Goal: Task Accomplishment & Management: Manage account settings

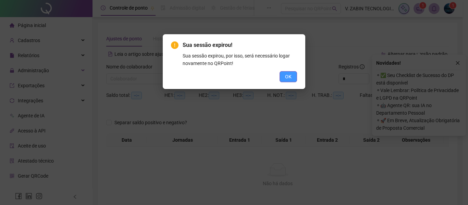
scroll to position [37, 0]
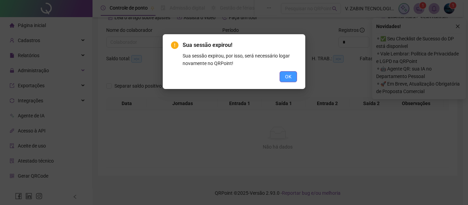
click at [288, 76] on span "OK" at bounding box center [288, 77] width 7 height 8
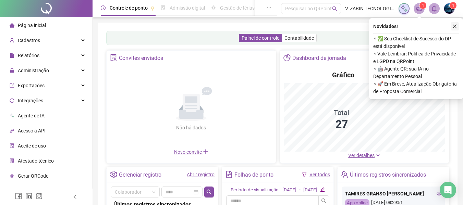
click at [455, 26] on icon "close" at bounding box center [454, 26] width 5 height 5
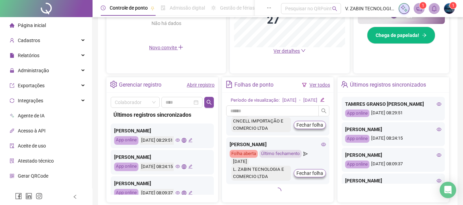
scroll to position [715, 0]
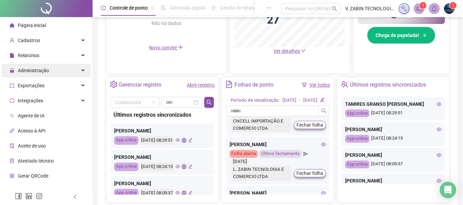
click at [74, 70] on div "Administração" at bounding box center [45, 71] width 89 height 14
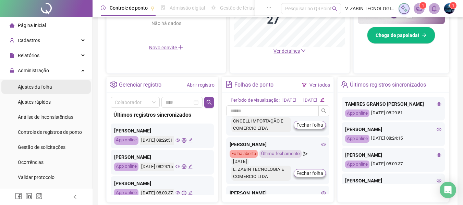
click at [48, 88] on span "Ajustes da folha" at bounding box center [35, 86] width 34 height 5
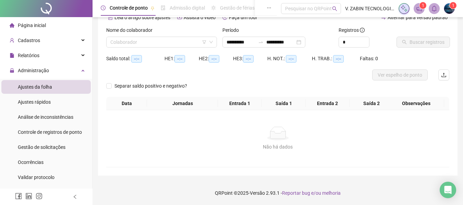
scroll to position [37, 0]
click at [160, 42] on input "search" at bounding box center [158, 42] width 96 height 10
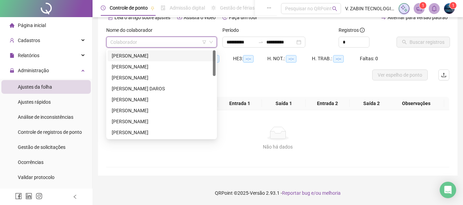
type input "*"
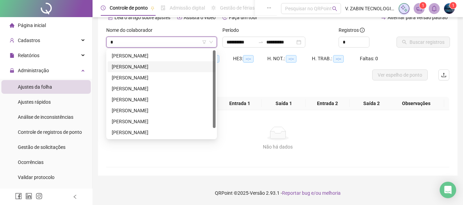
click at [170, 68] on div "[PERSON_NAME]" at bounding box center [162, 67] width 100 height 8
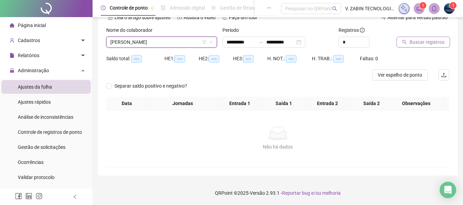
click at [407, 43] on button "Buscar registros" at bounding box center [422, 42] width 53 height 11
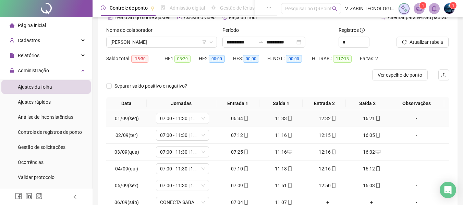
scroll to position [116, 0]
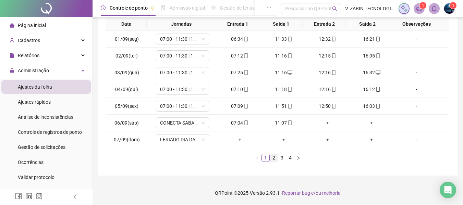
click at [274, 158] on link "2" at bounding box center [274, 158] width 8 height 8
click at [283, 157] on link "3" at bounding box center [282, 158] width 8 height 8
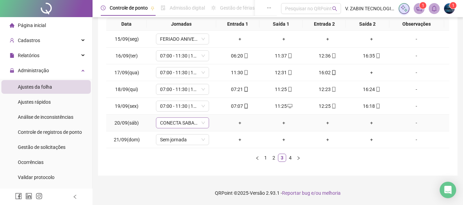
click at [195, 125] on span "CONECTA SABADO" at bounding box center [182, 123] width 45 height 10
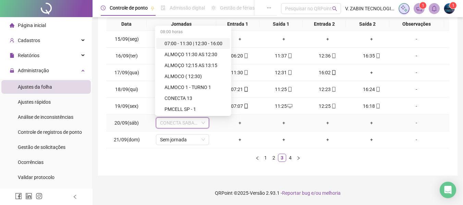
click at [416, 122] on div "-" at bounding box center [416, 123] width 40 height 8
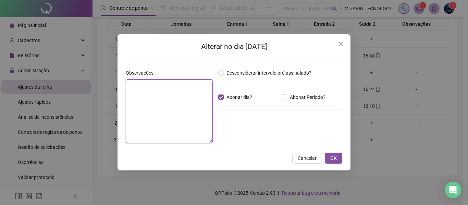
click at [167, 99] on textarea at bounding box center [169, 111] width 87 height 64
type textarea "**********"
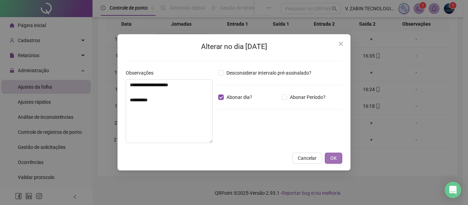
click at [336, 159] on span "OK" at bounding box center [333, 158] width 7 height 8
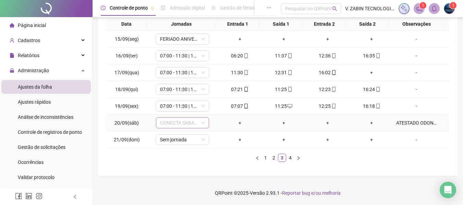
click at [204, 125] on div "CONECTA SABADO" at bounding box center [182, 122] width 53 height 11
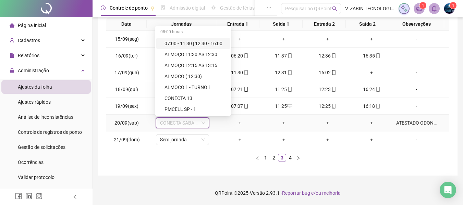
click at [204, 125] on div "CONECTA SABADO" at bounding box center [182, 122] width 53 height 11
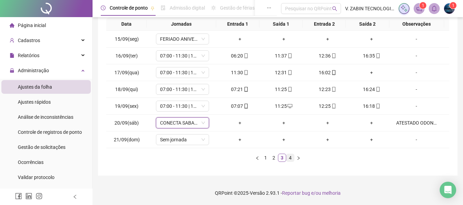
click at [290, 158] on link "4" at bounding box center [290, 158] width 8 height 8
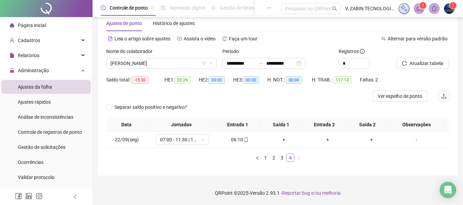
scroll to position [15, 0]
click at [280, 157] on link "3" at bounding box center [282, 158] width 8 height 8
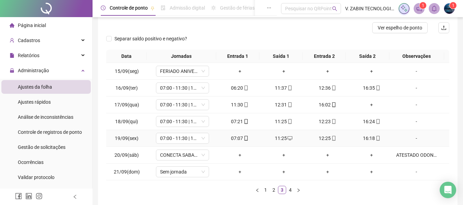
scroll to position [0, 0]
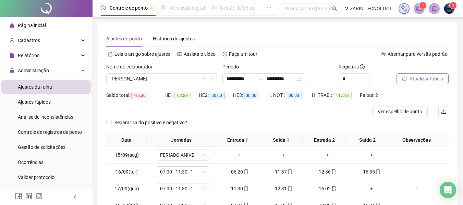
click at [434, 76] on span "Atualizar tabela" at bounding box center [426, 79] width 34 height 8
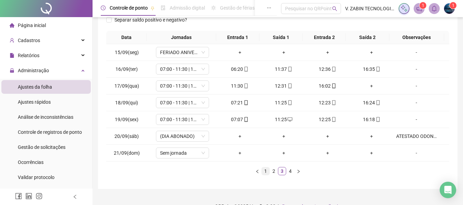
click at [267, 173] on link "1" at bounding box center [266, 171] width 8 height 8
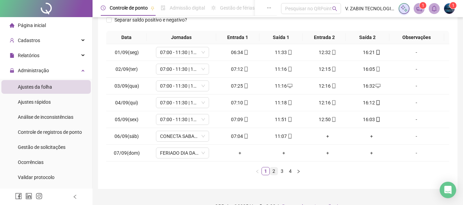
click at [275, 171] on link "2" at bounding box center [274, 171] width 8 height 8
click at [279, 174] on link "3" at bounding box center [282, 171] width 8 height 8
